Goal: Transaction & Acquisition: Book appointment/travel/reservation

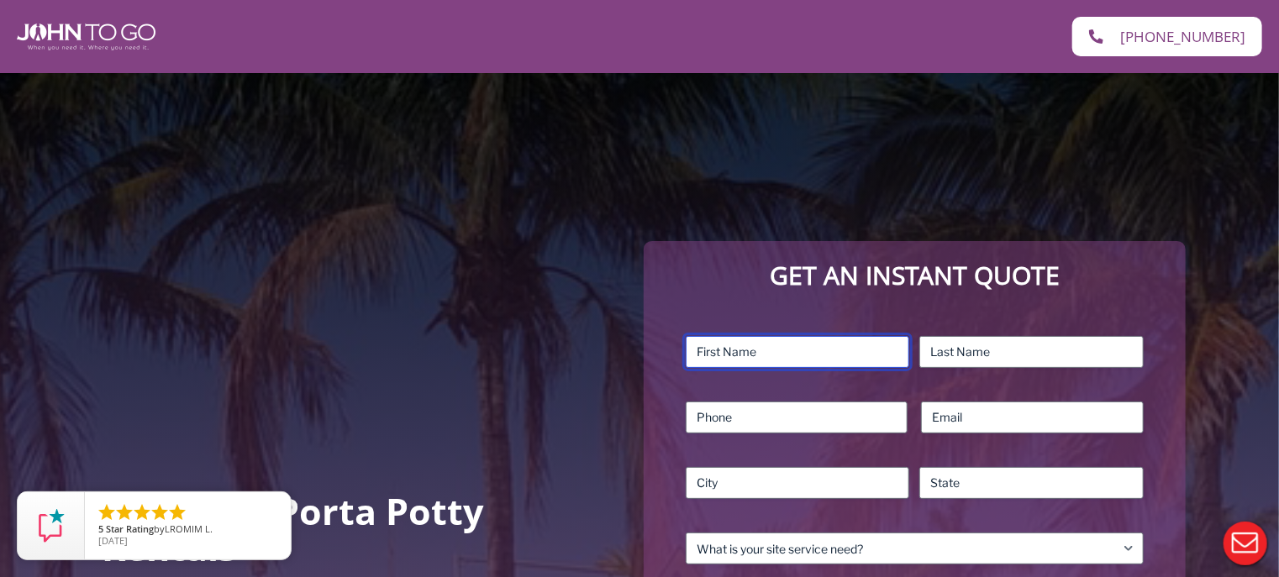
click at [701, 350] on input "First" at bounding box center [798, 352] width 224 height 32
type input "[PERSON_NAME]"
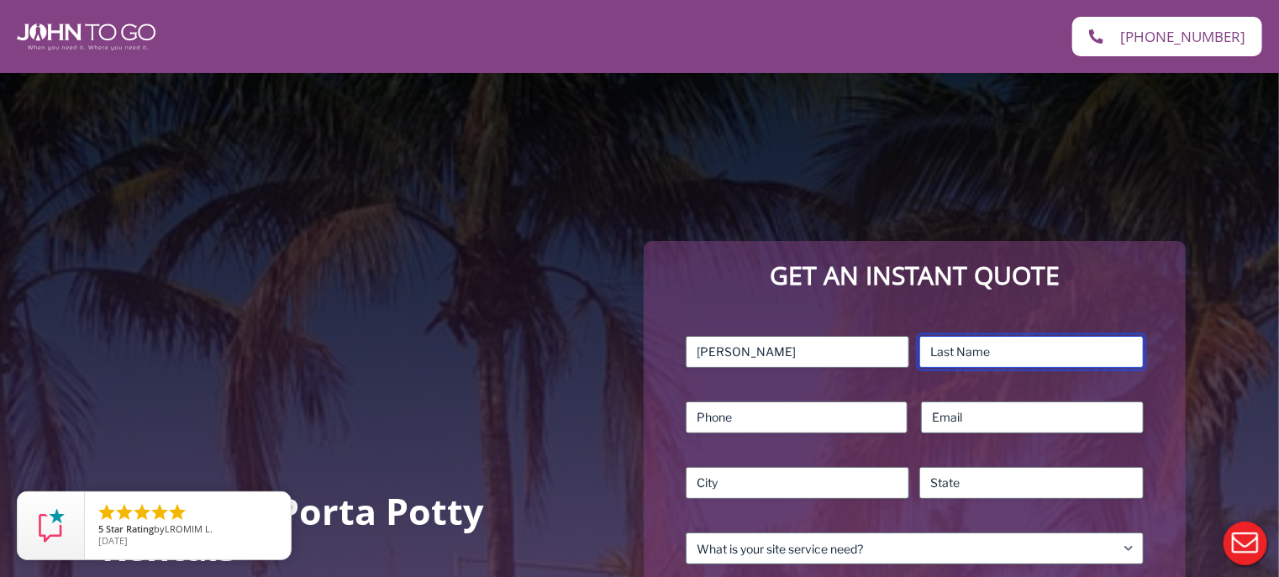
type input "Ward"
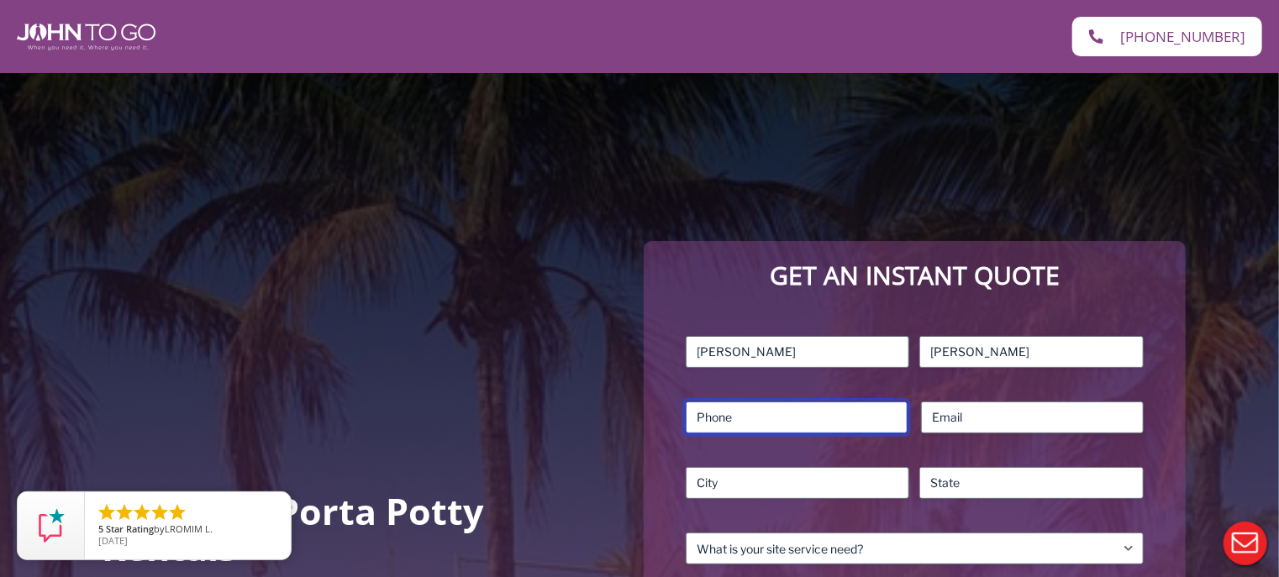
type input "9145889452"
type input "cdeanward@gmail.com"
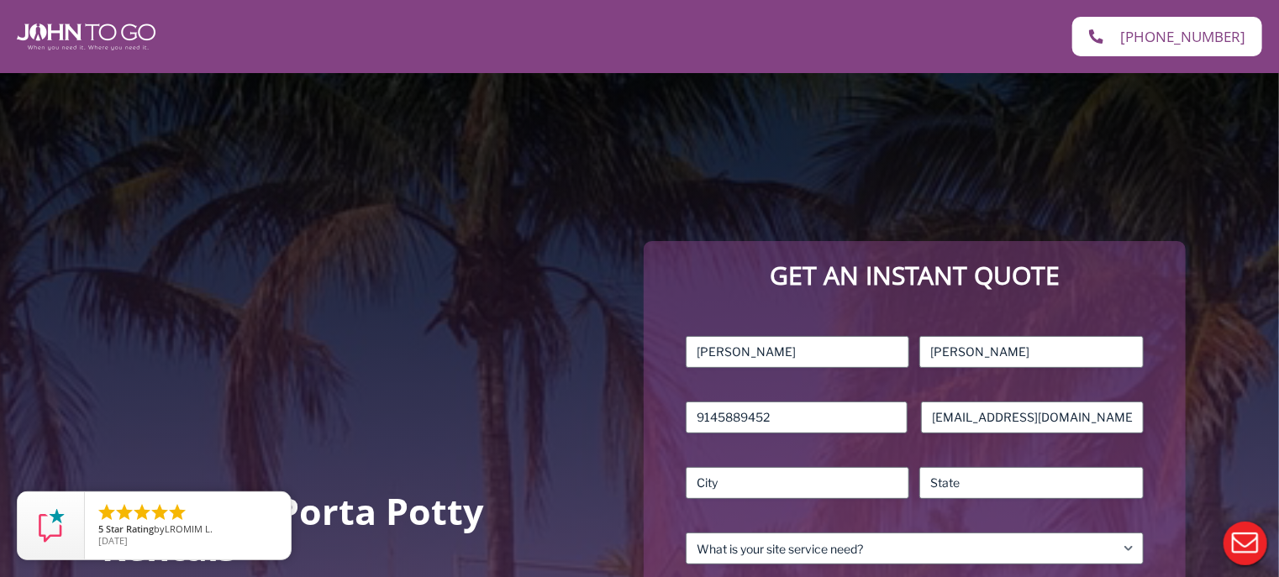
type input "Orangeburg"
type input "NY"
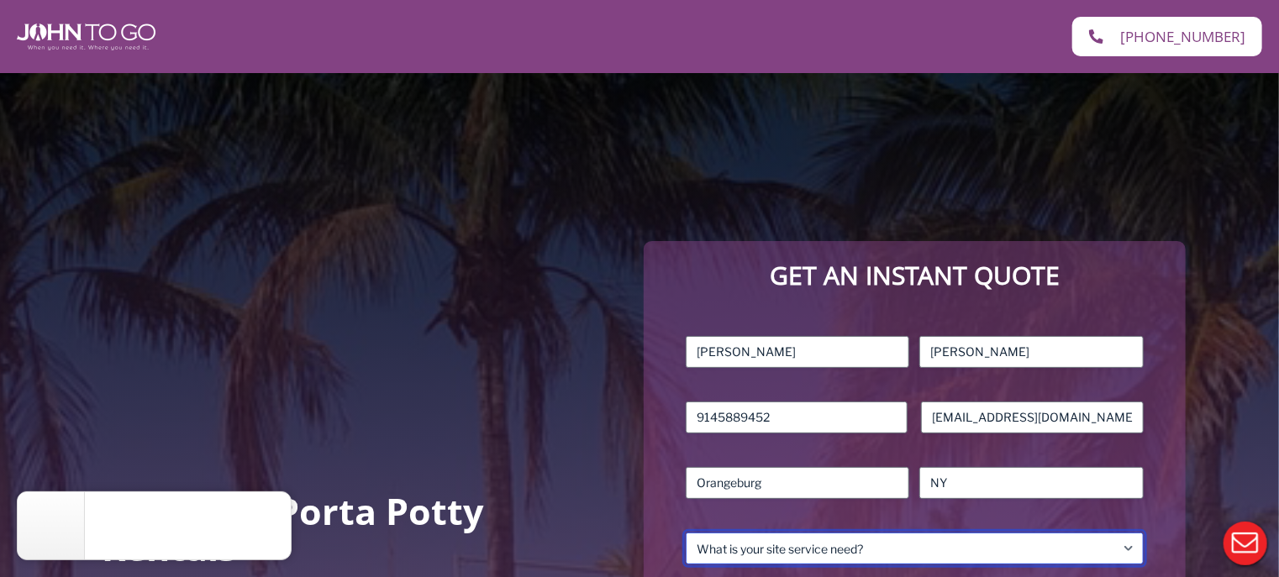
click at [1129, 544] on select "What is your site service need? Consumer Construction – Commercial Construction…" at bounding box center [915, 549] width 458 height 32
select select "Event"
click at [686, 533] on select "What is your site service need? Consumer Construction – Commercial Construction…" at bounding box center [915, 549] width 458 height 32
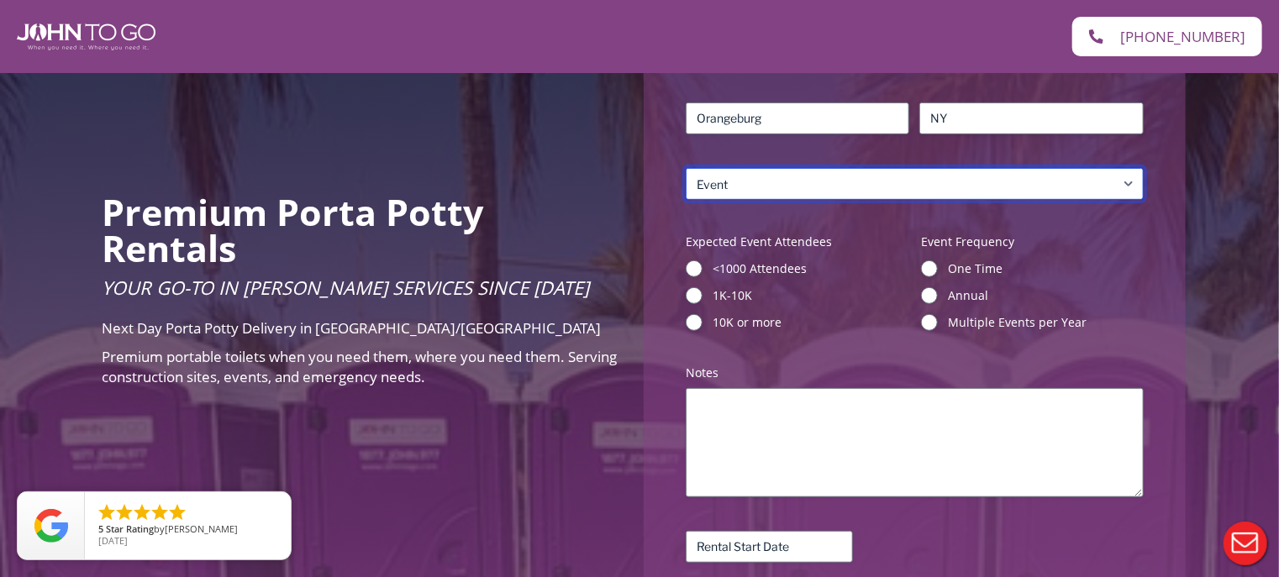
scroll to position [383, 0]
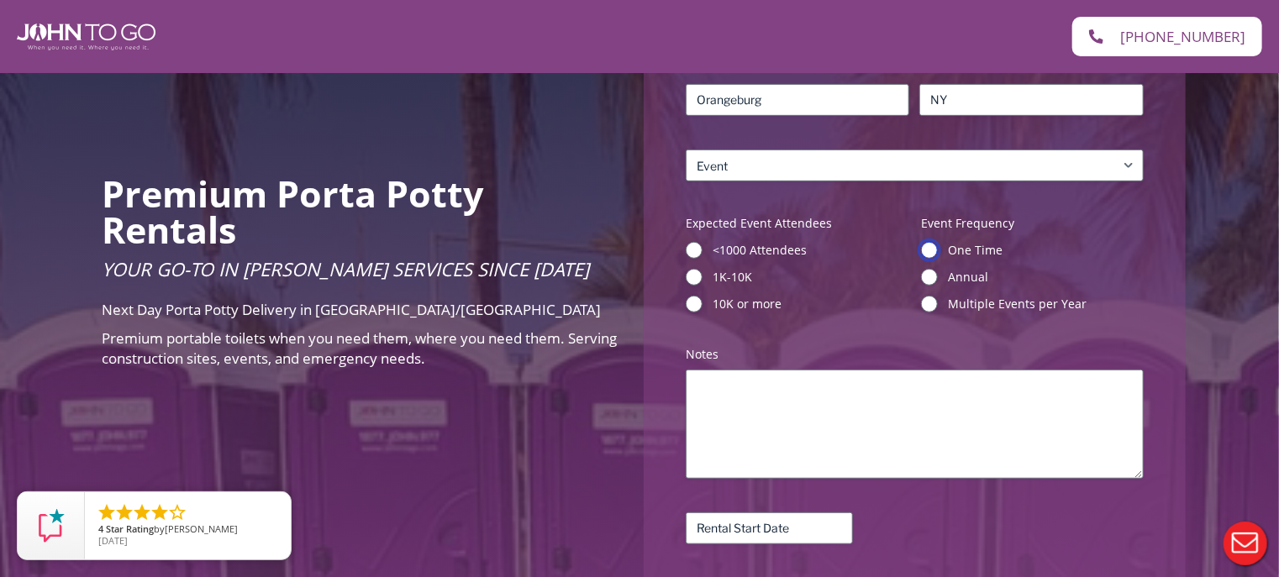
click at [930, 250] on input "One Time" at bounding box center [929, 250] width 17 height 17
radio input "true"
click at [692, 249] on input "<1000 Attendees" at bounding box center [694, 250] width 17 height 17
radio input "true"
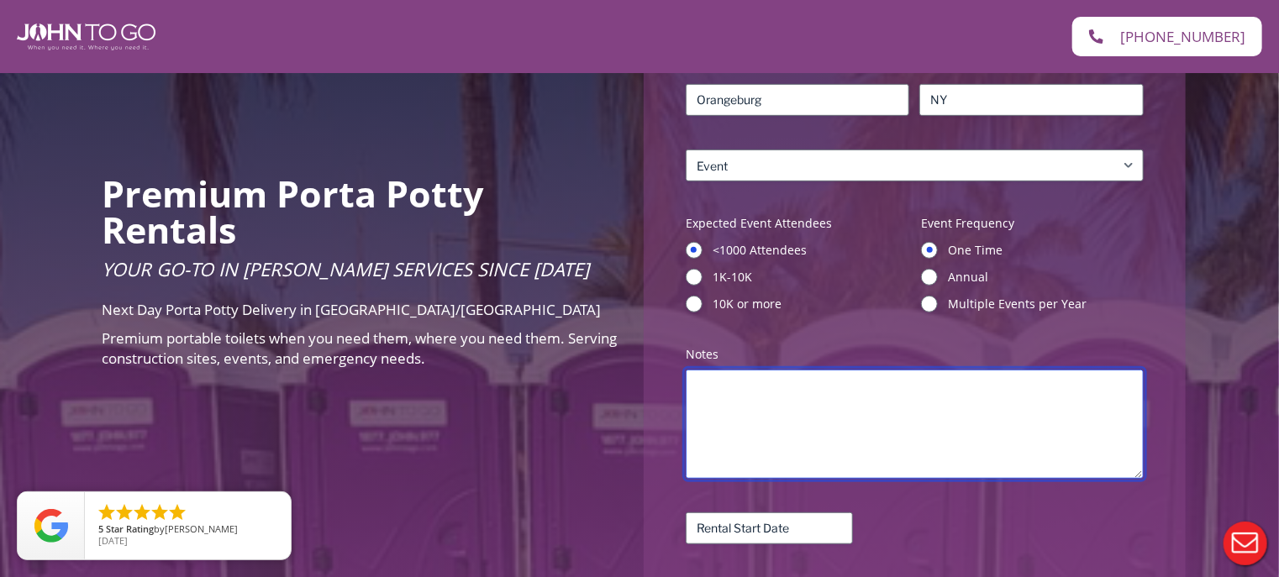
click at [692, 384] on textarea "Notes (Required)" at bounding box center [915, 424] width 458 height 109
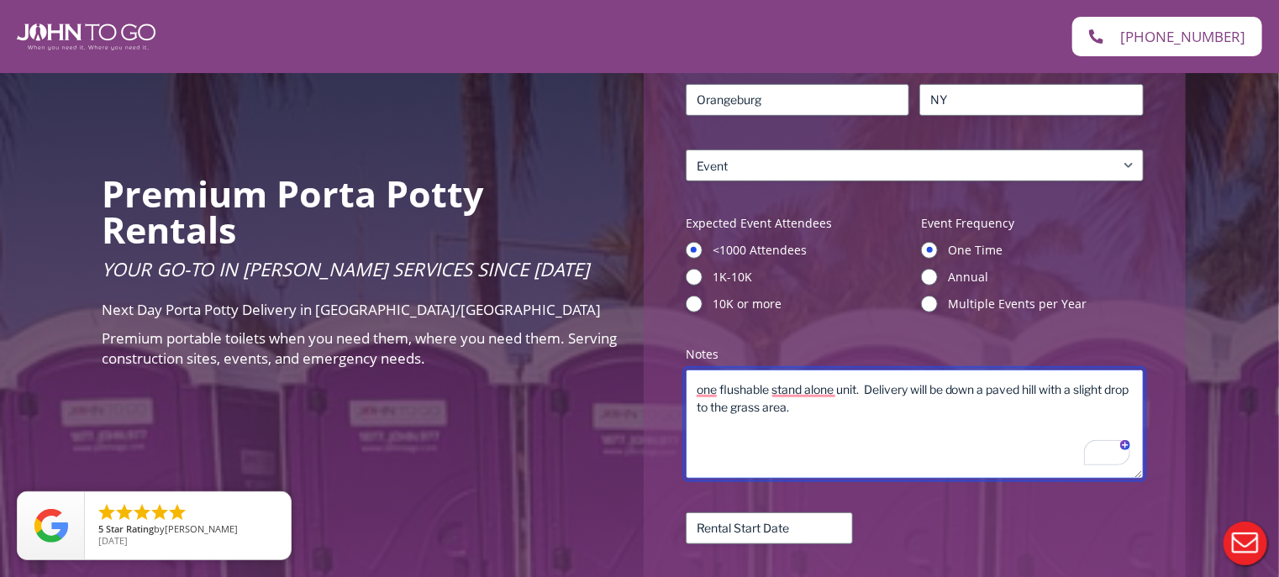
type textarea "one flushable stand alone unit. Delivery will be down a paved hill with a sligh…"
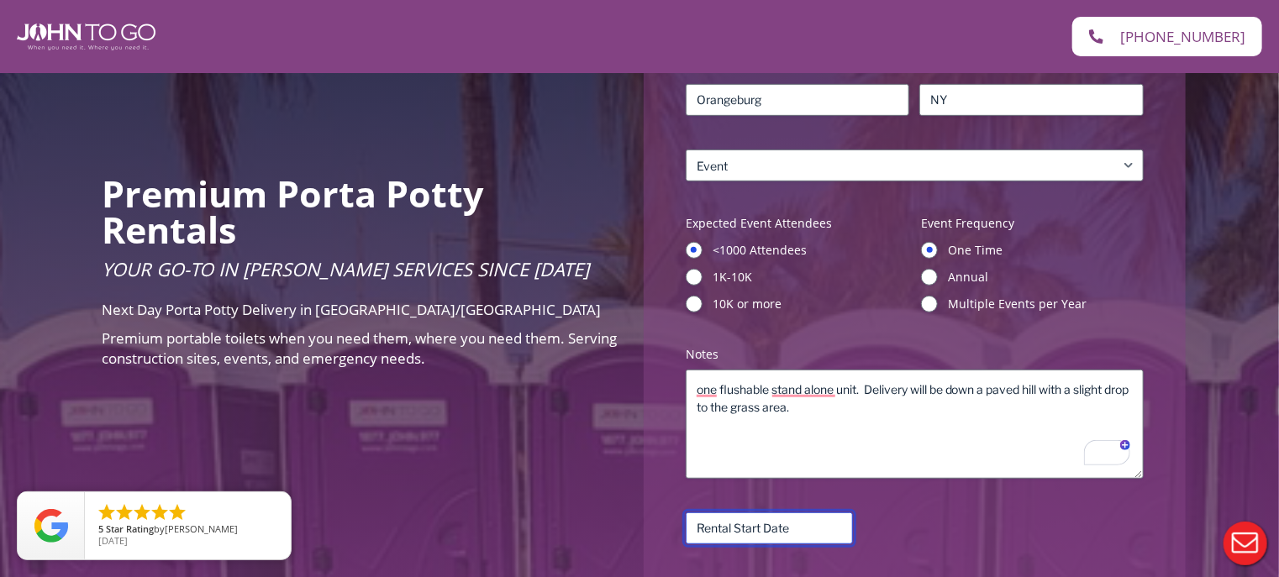
click at [778, 530] on input "Rental Start Date (Required)" at bounding box center [769, 529] width 167 height 32
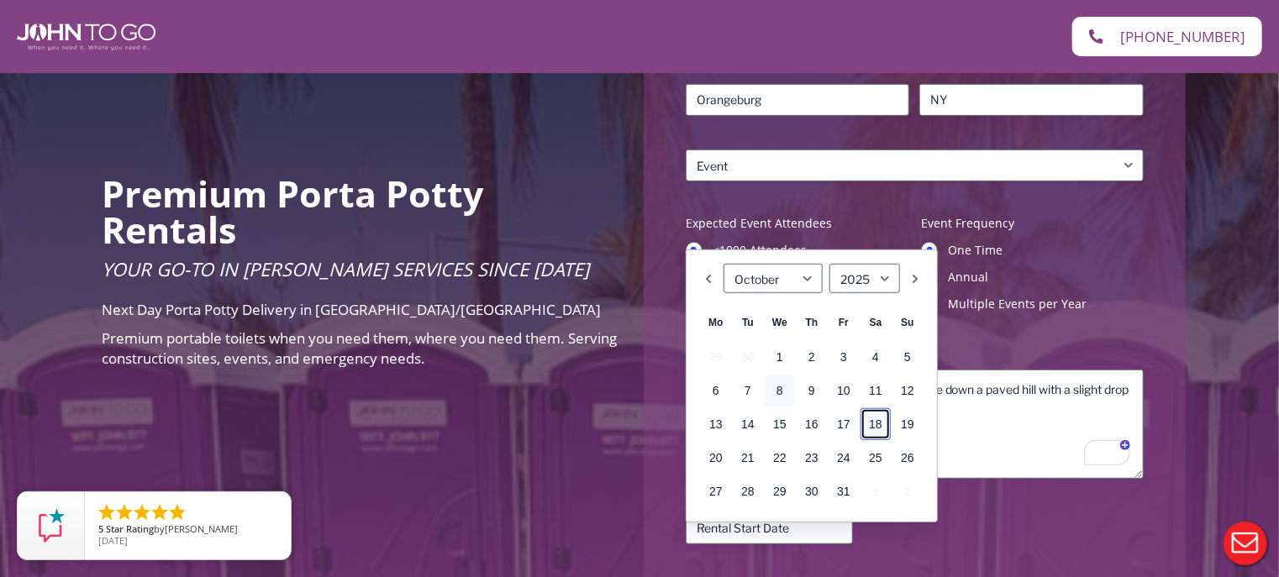
click at [879, 421] on link "18" at bounding box center [875, 424] width 30 height 32
type input "10/18/2025"
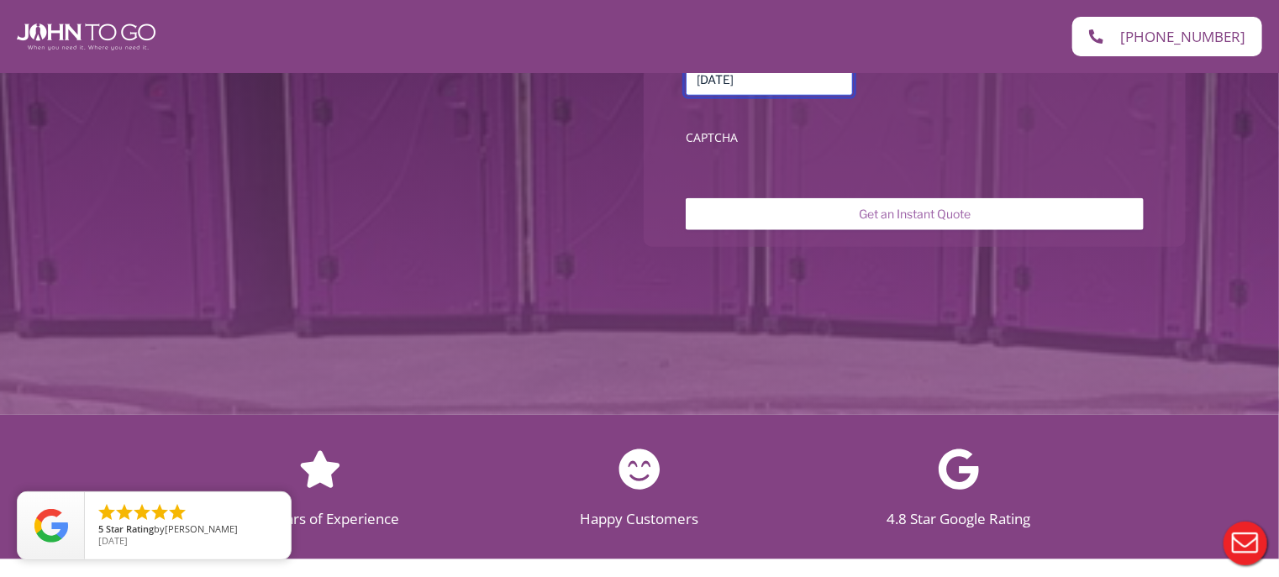
scroll to position [839, 0]
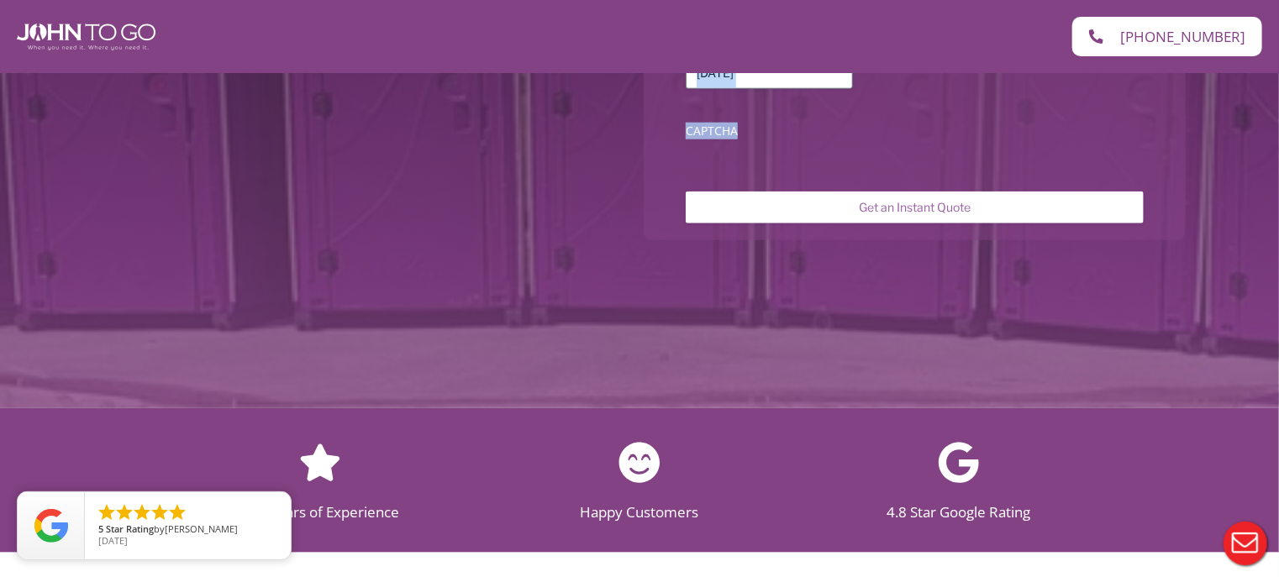
drag, startPoint x: 1270, startPoint y: 142, endPoint x: 1281, endPoint y: 131, distance: 14.9
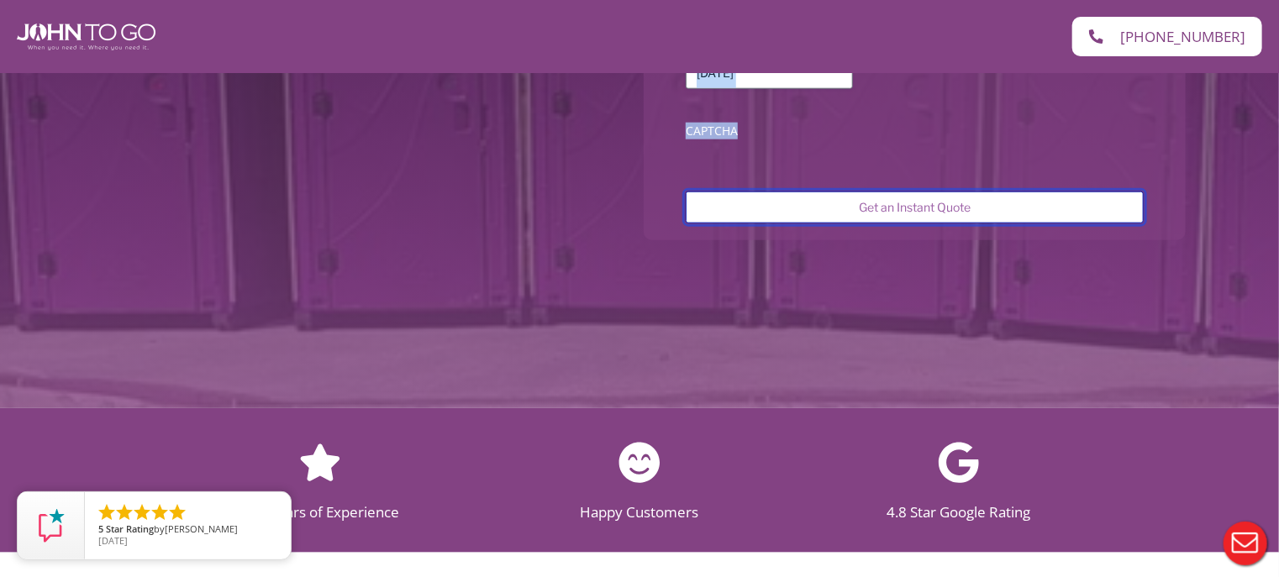
click at [948, 203] on input "Get an Instant Quote" at bounding box center [915, 208] width 458 height 32
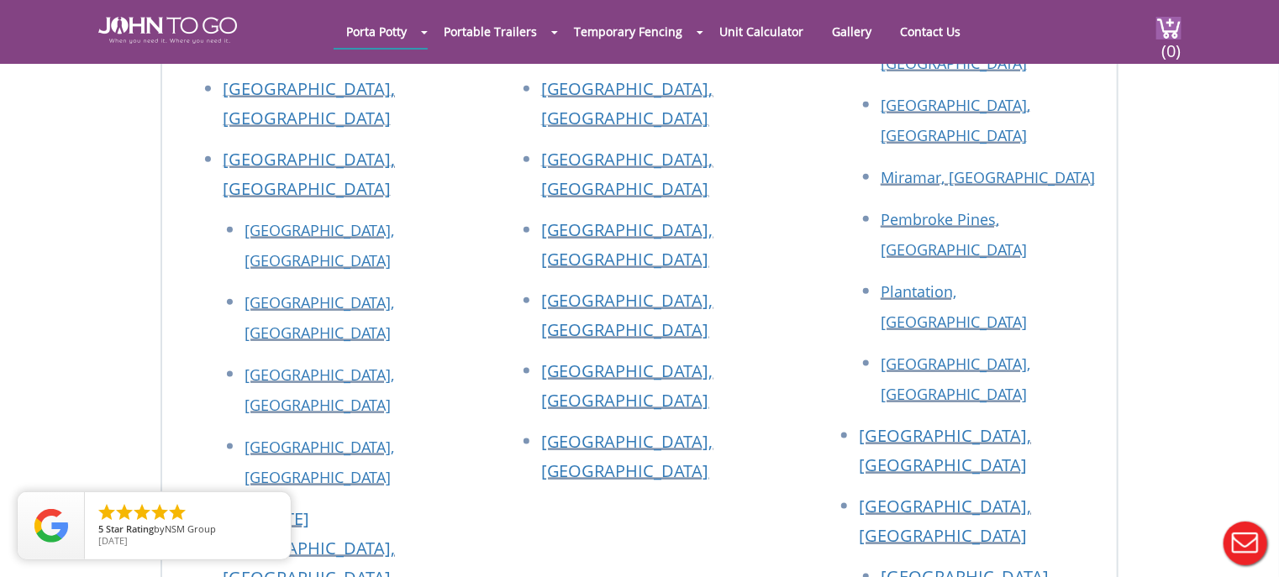
scroll to position [924, 0]
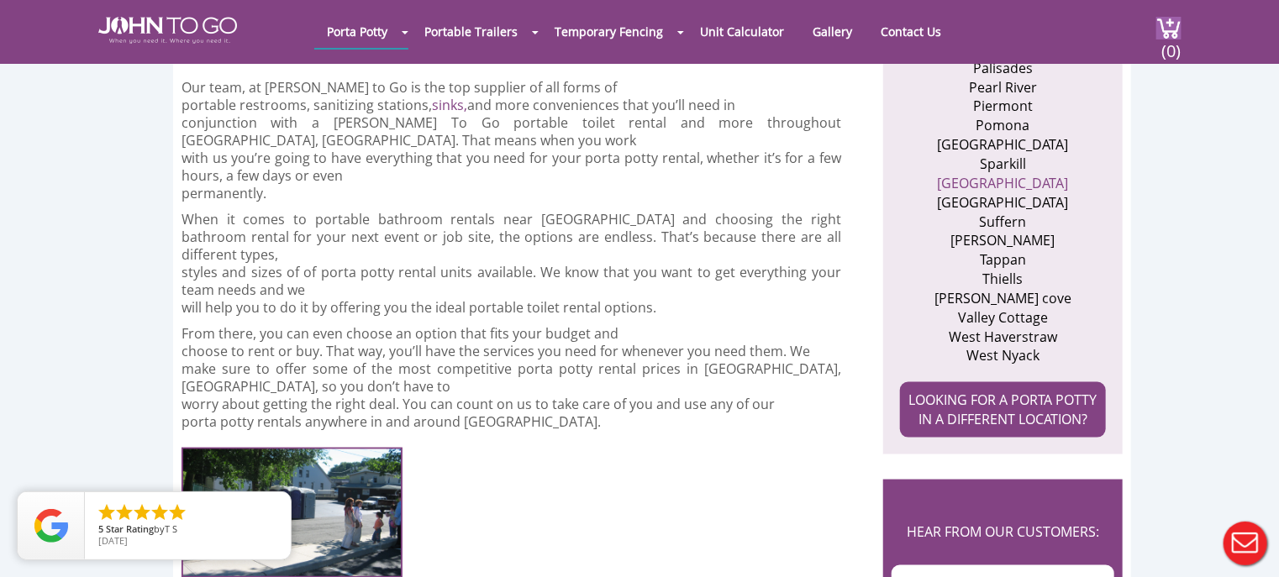
scroll to position [736, 0]
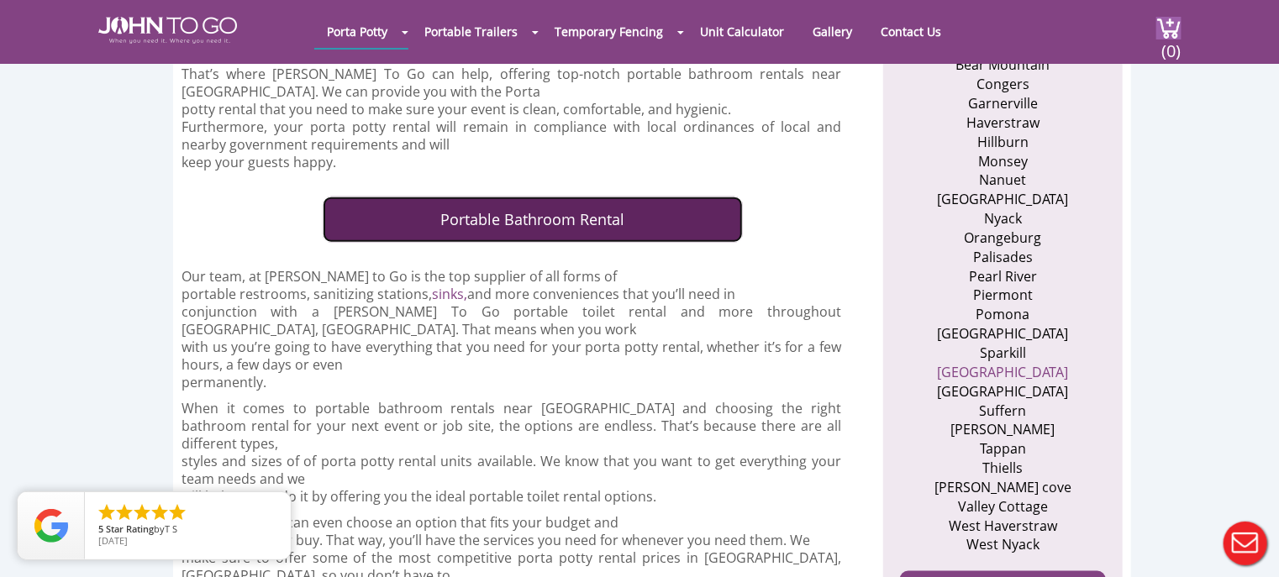
click at [588, 201] on link "Portable Bathroom Rental" at bounding box center [533, 220] width 420 height 47
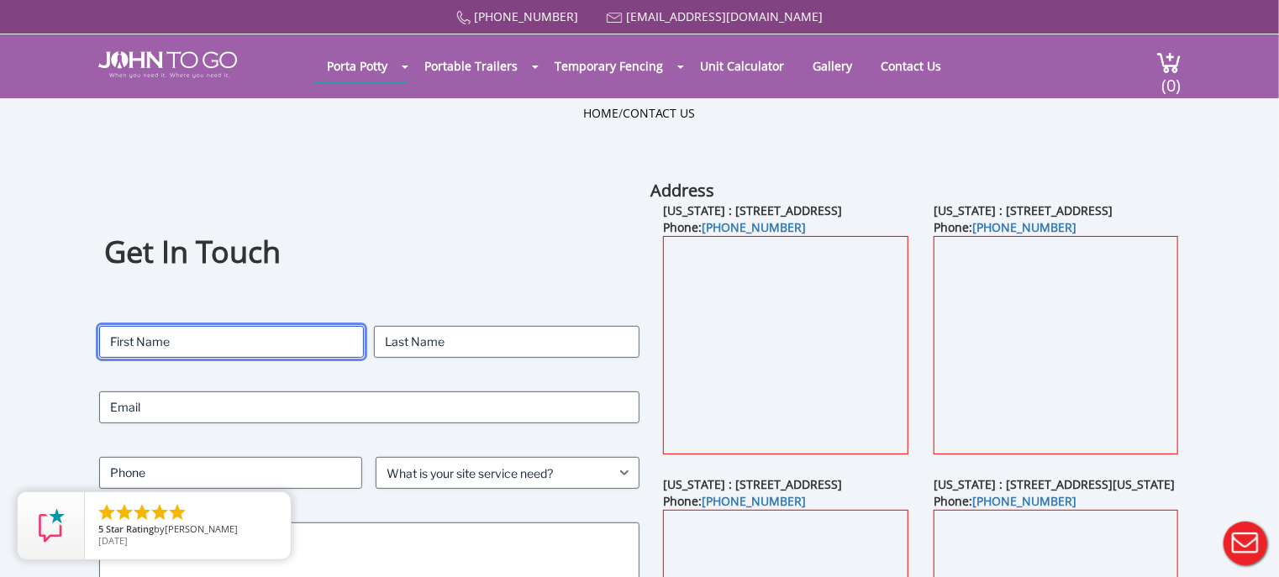
click at [141, 351] on input "First" at bounding box center [232, 342] width 266 height 32
type input "Cheryl"
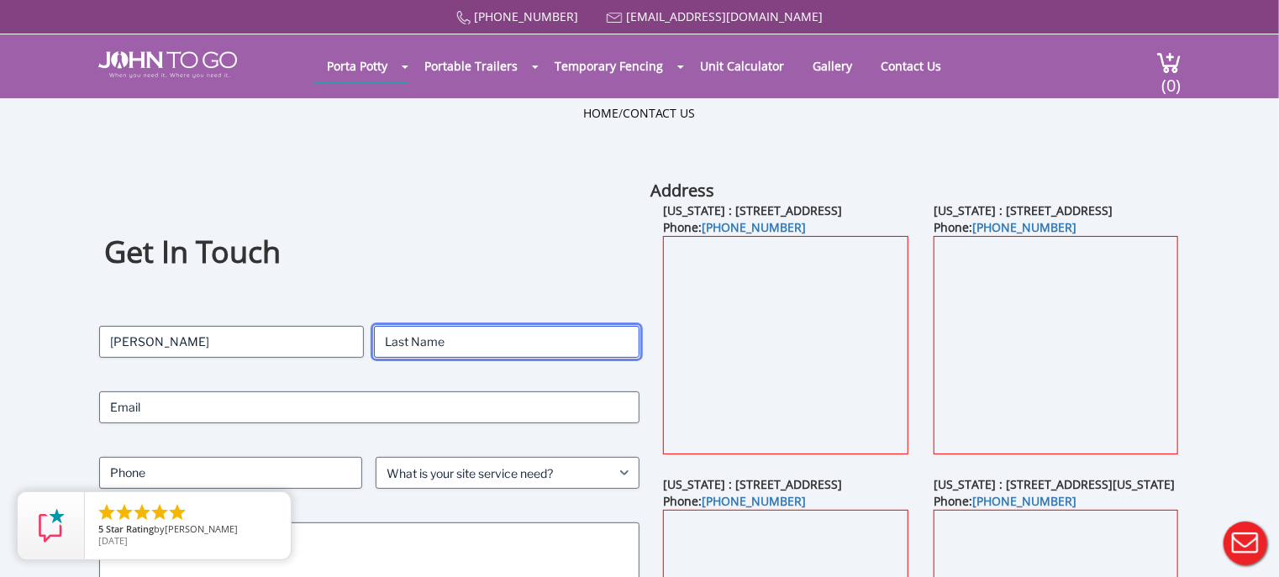
type input "Ward"
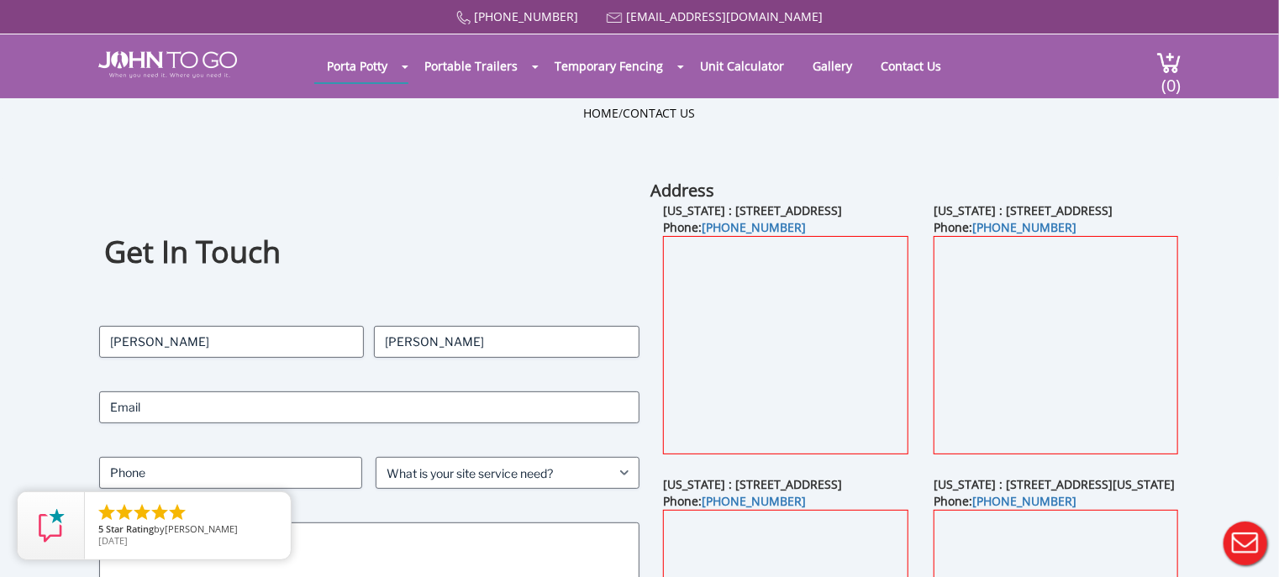
type input "cdeanward@gmail.com"
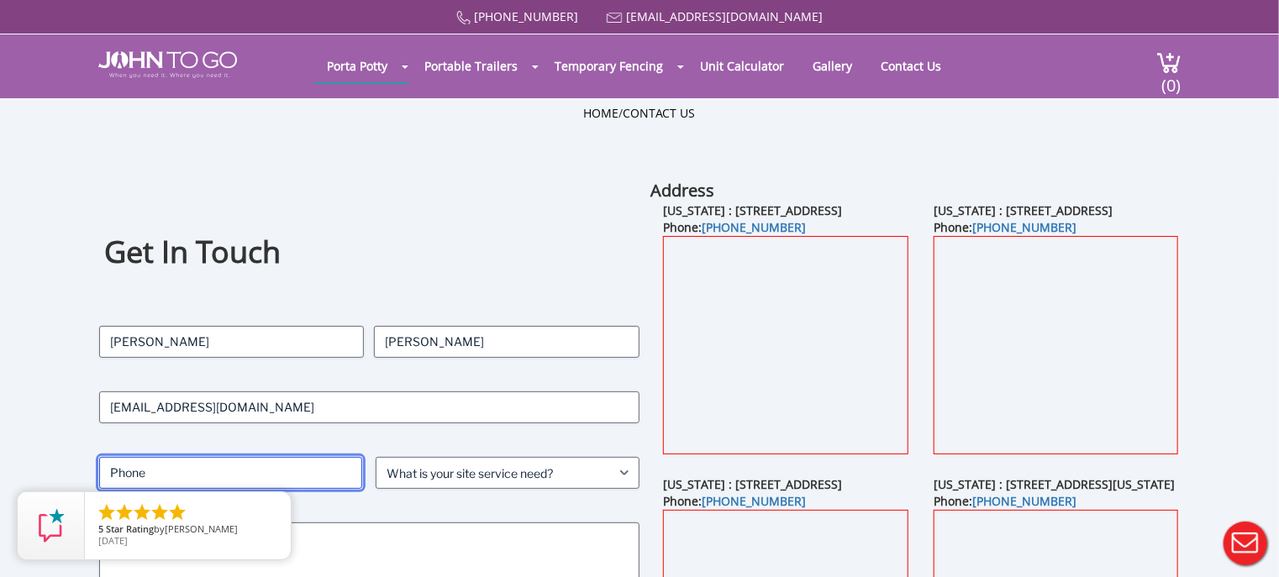
type input "9145889452"
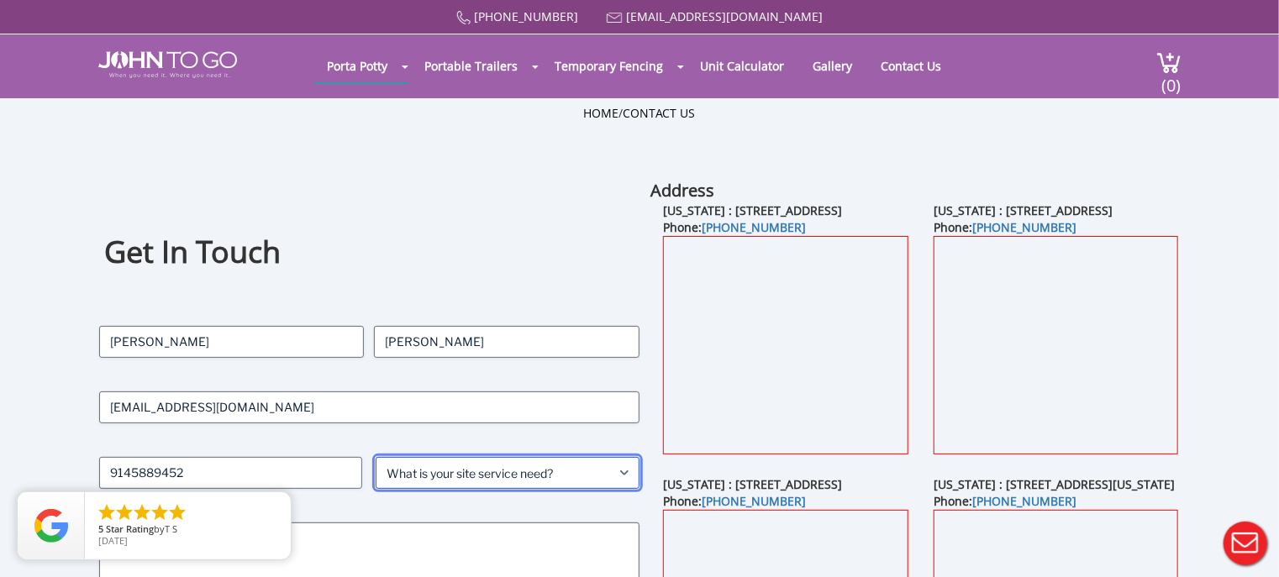
click at [618, 473] on select "What is your site service need? Consumer Construction - Commercial Construction…" at bounding box center [508, 473] width 264 height 32
select select "Event"
click at [376, 457] on select "What is your site service need? Consumer Construction - Commercial Construction…" at bounding box center [508, 473] width 264 height 32
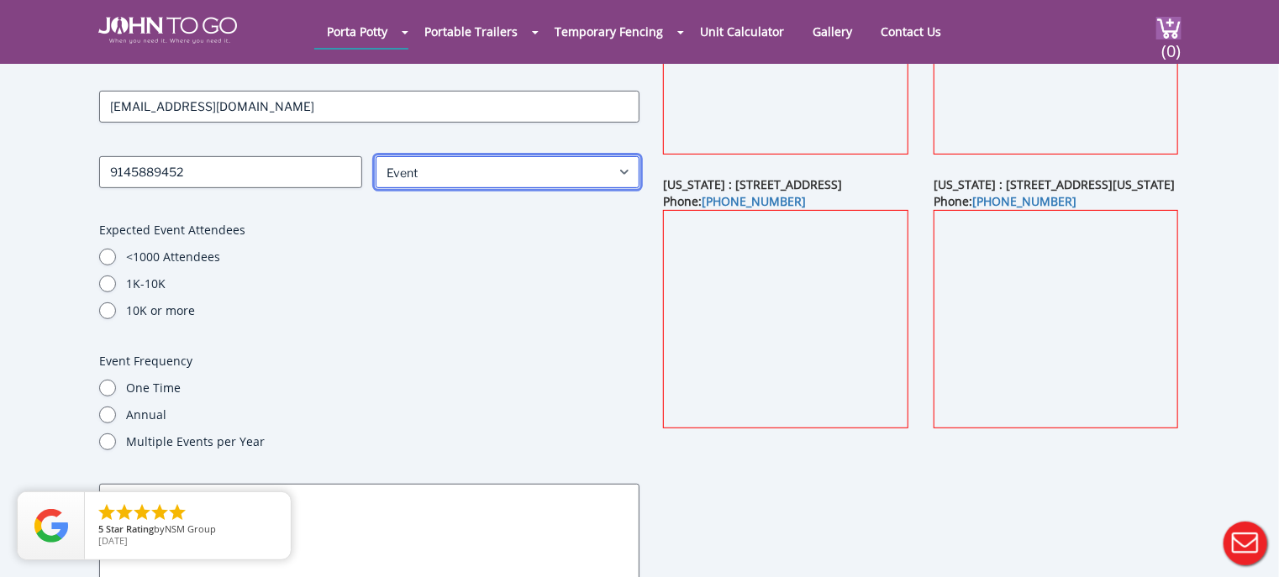
scroll to position [262, 0]
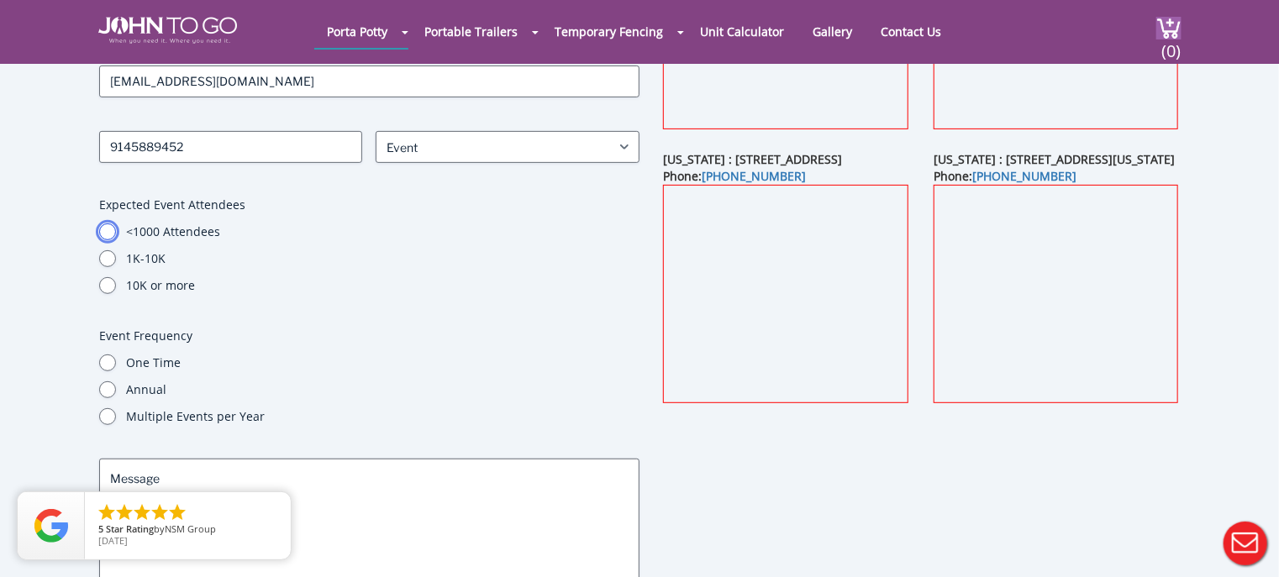
click at [107, 230] on input "<1000 Attendees" at bounding box center [107, 232] width 17 height 17
radio input "true"
click at [107, 360] on input "One Time" at bounding box center [107, 363] width 17 height 17
radio input "true"
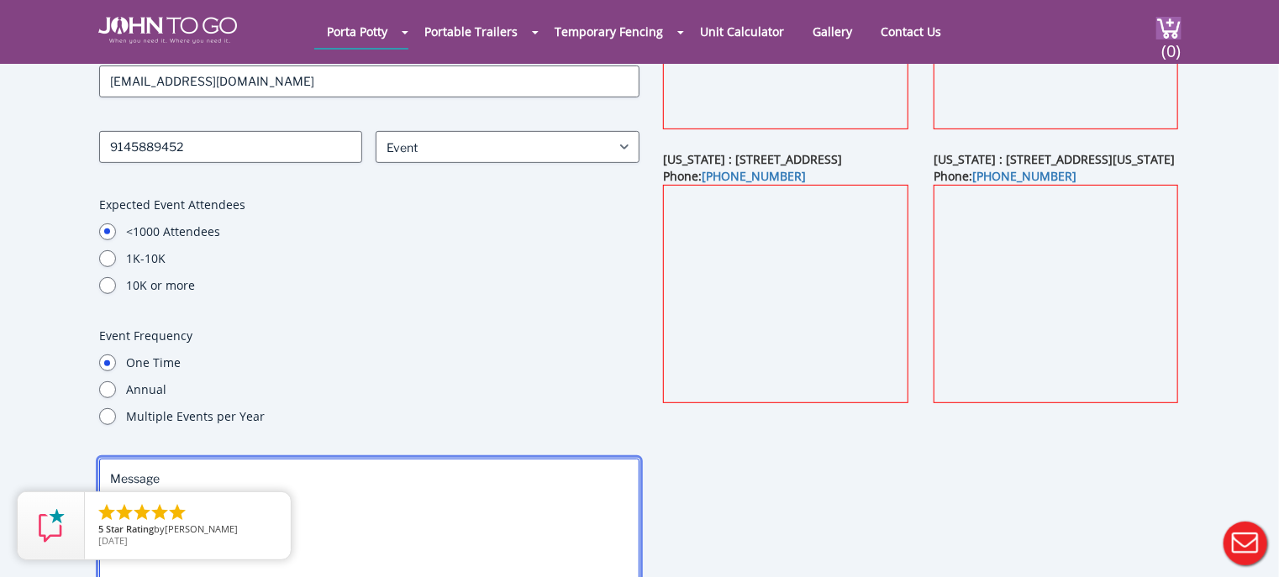
click at [111, 477] on textarea "Message" at bounding box center [369, 534] width 540 height 151
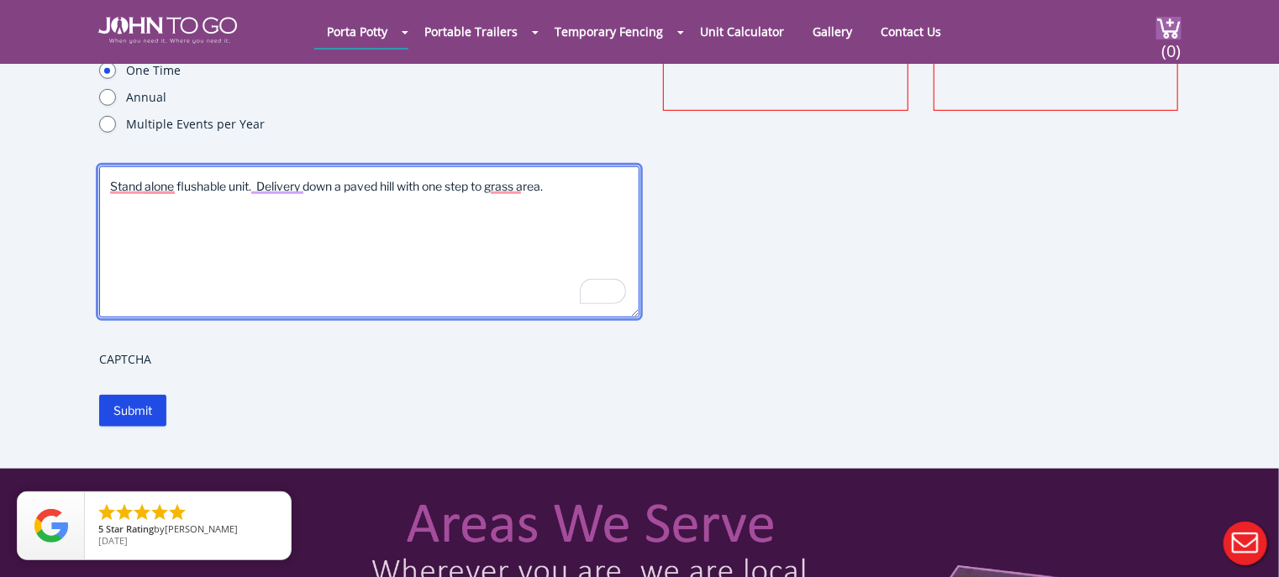
scroll to position [484, 0]
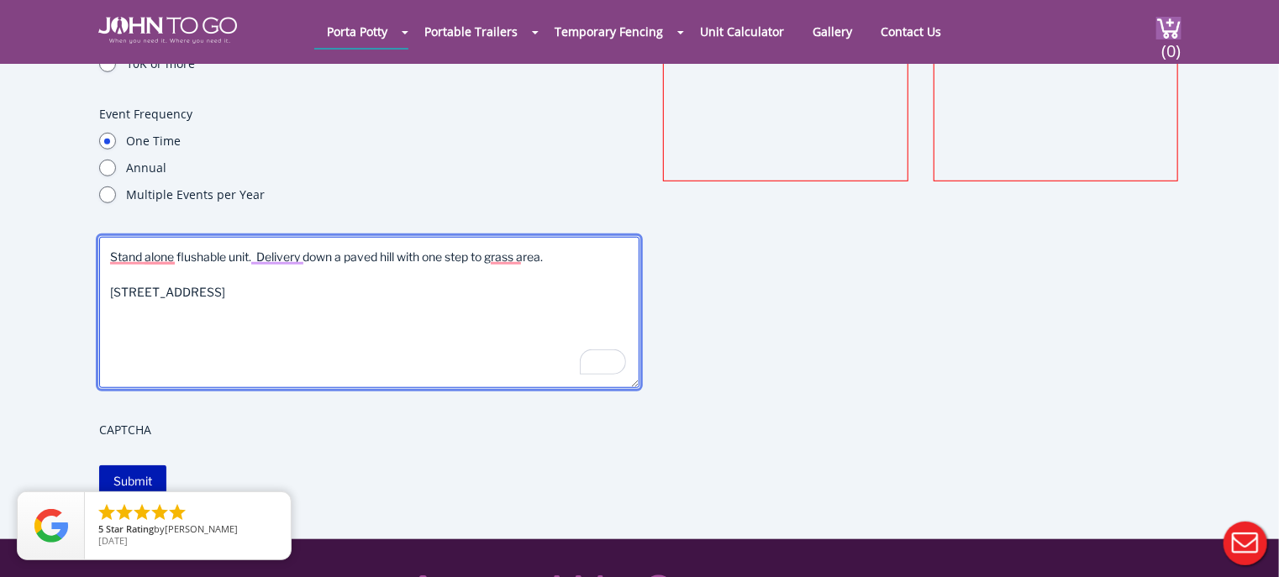
type textarea "Stand alone flushable unit. Delivery down a paved hill with one step to grass a…"
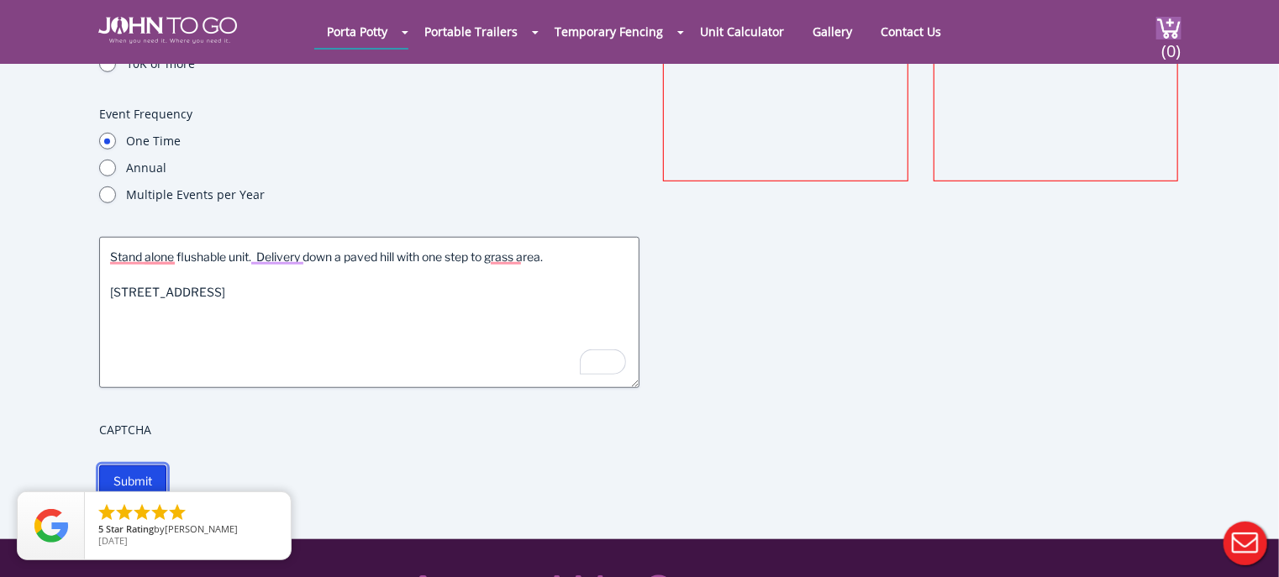
click at [134, 481] on input "Submit" at bounding box center [132, 482] width 67 height 32
